Goal: Transaction & Acquisition: Purchase product/service

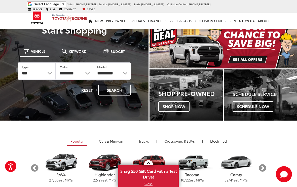
click at [179, 108] on span "Shop Now" at bounding box center [173, 107] width 31 height 11
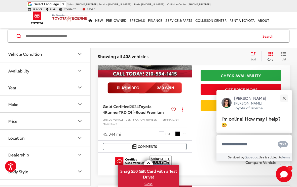
scroll to position [122, 0]
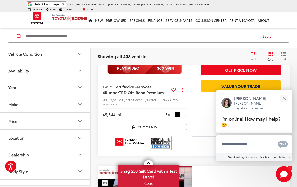
click at [285, 104] on button "Close" at bounding box center [283, 98] width 11 height 11
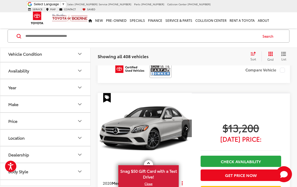
scroll to position [580, 0]
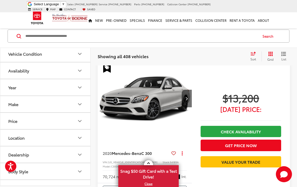
click at [187, 90] on button "Next image" at bounding box center [186, 99] width 10 height 18
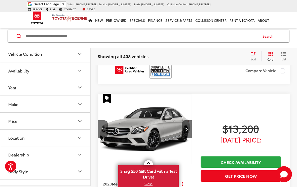
scroll to position [549, 0]
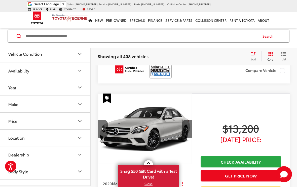
click at [185, 120] on button "Next image" at bounding box center [186, 129] width 10 height 18
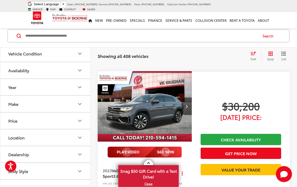
scroll to position [1103, 0]
click at [187, 105] on icon "Next image" at bounding box center [186, 107] width 2 height 4
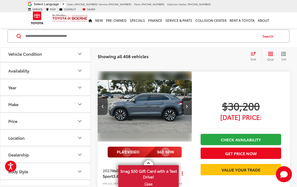
click at [186, 98] on button "Next image" at bounding box center [186, 107] width 10 height 18
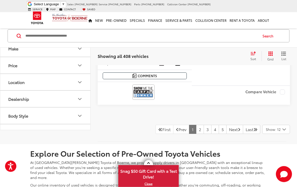
scroll to position [2130, 0]
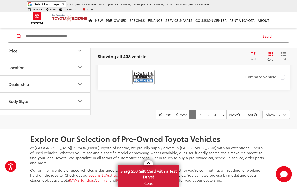
click at [230, 110] on link "Next" at bounding box center [234, 114] width 17 height 9
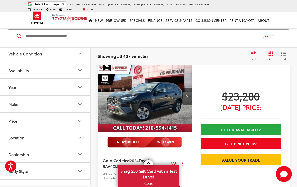
scroll to position [66, 0]
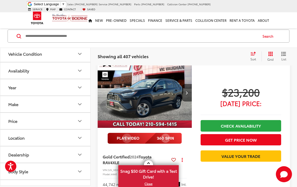
click at [80, 106] on icon "Make" at bounding box center [80, 105] width 6 height 6
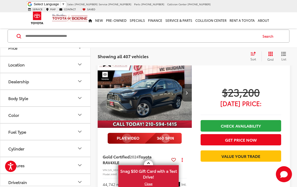
scroll to position [256, 0]
click at [45, 7] on img at bounding box center [45, 7] width 0 height 0
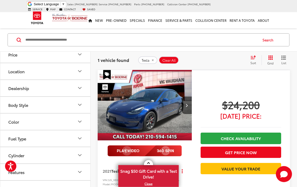
scroll to position [43, 0]
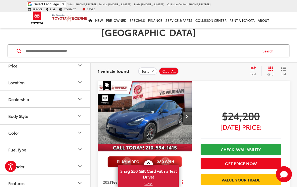
click at [68, 24] on img at bounding box center [68, 24] width 0 height 0
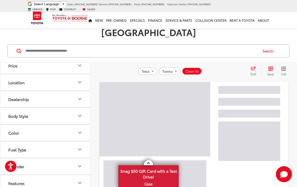
click at [45, 24] on img at bounding box center [45, 24] width 0 height 0
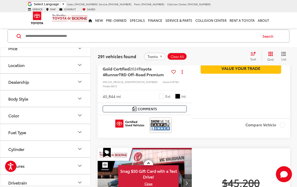
scroll to position [170, 0]
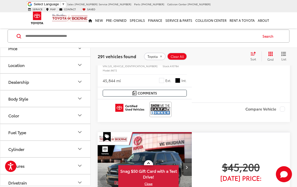
click at [71, 57] on button "Price" at bounding box center [45, 48] width 90 height 16
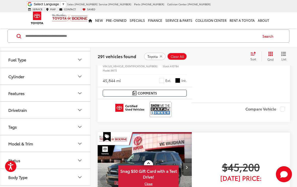
scroll to position [495, 0]
click at [83, 152] on button "Model & Trim" at bounding box center [45, 144] width 90 height 16
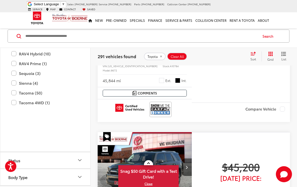
scroll to position [672, 0]
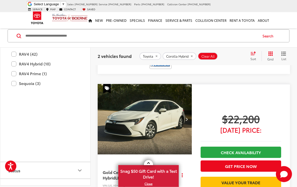
scroll to position [217, 0]
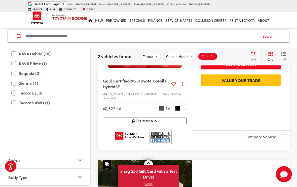
scroll to position [47, 0]
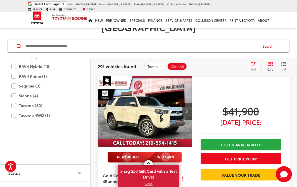
click at [15, 22] on label "Grand Highlander (2)" at bounding box center [45, 17] width 68 height 9
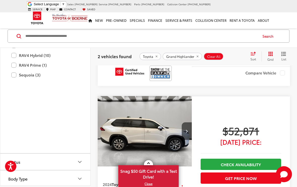
scroll to position [208, 0]
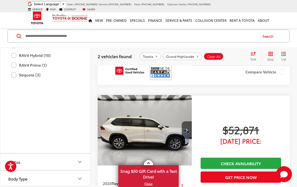
click at [187, 122] on button "Next image" at bounding box center [186, 131] width 10 height 18
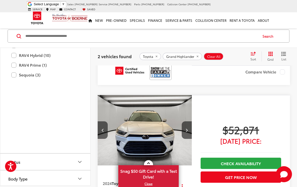
click at [186, 122] on button "Next image" at bounding box center [186, 131] width 10 height 18
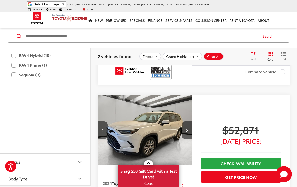
click at [189, 122] on button "Next image" at bounding box center [186, 131] width 10 height 18
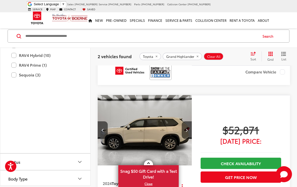
click at [189, 122] on button "Next image" at bounding box center [186, 131] width 10 height 18
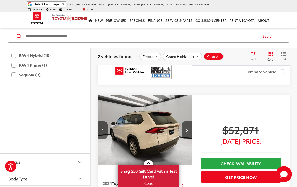
click at [190, 122] on button "Next image" at bounding box center [186, 131] width 10 height 18
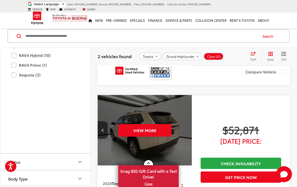
scroll to position [0, 474]
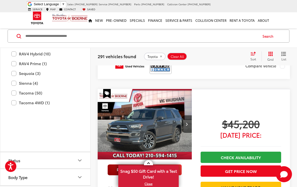
scroll to position [216, 0]
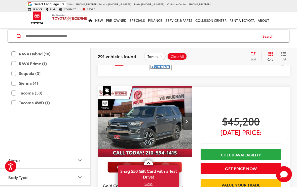
click at [13, 58] on label "RAV4 Hybrid (10)" at bounding box center [45, 54] width 68 height 9
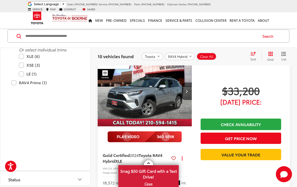
scroll to position [68, 0]
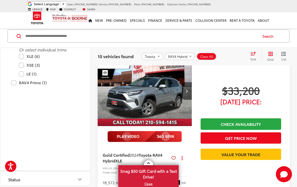
click at [187, 89] on icon "Next image" at bounding box center [186, 91] width 2 height 4
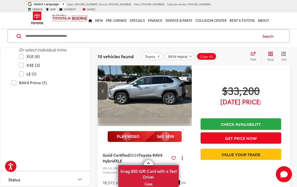
click at [188, 83] on button "Next image" at bounding box center [186, 91] width 10 height 18
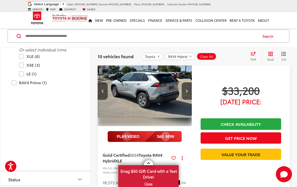
click at [188, 82] on button "Next image" at bounding box center [186, 91] width 10 height 18
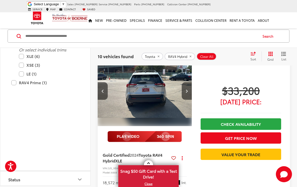
click at [187, 89] on icon "Next image" at bounding box center [186, 91] width 2 height 4
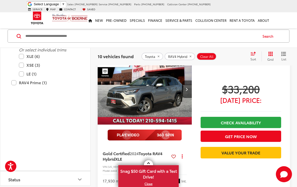
scroll to position [245, 0]
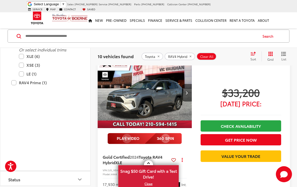
click at [151, 84] on img "2024 Toyota RAV4 Hybrid XLE 0" at bounding box center [144, 93] width 95 height 71
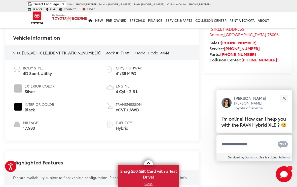
scroll to position [167, 0]
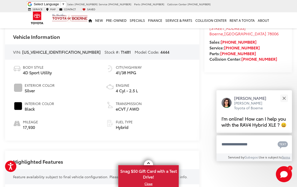
click at [283, 104] on button "Close" at bounding box center [283, 98] width 11 height 11
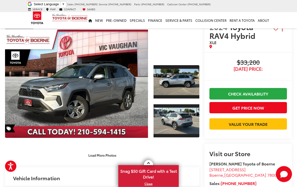
scroll to position [0, 0]
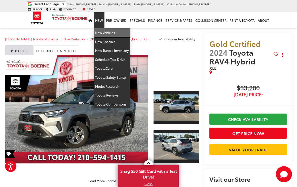
click at [113, 29] on link "New Vehicles" at bounding box center [111, 32] width 37 height 9
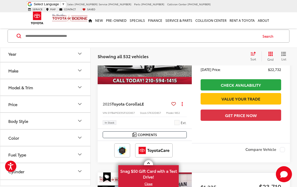
click at [81, 86] on icon "Model & Trim" at bounding box center [80, 88] width 6 height 6
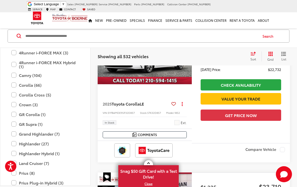
scroll to position [61, 0]
click at [15, 114] on label "GR Corolla (1)" at bounding box center [45, 115] width 68 height 9
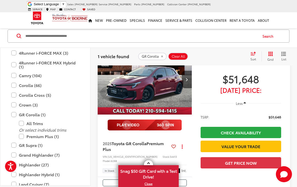
scroll to position [63, 0]
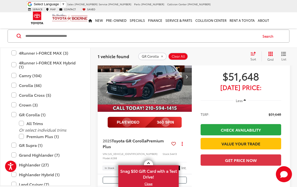
click at [13, 145] on label "GR Supra (1)" at bounding box center [45, 145] width 68 height 9
